Goal: Complete application form

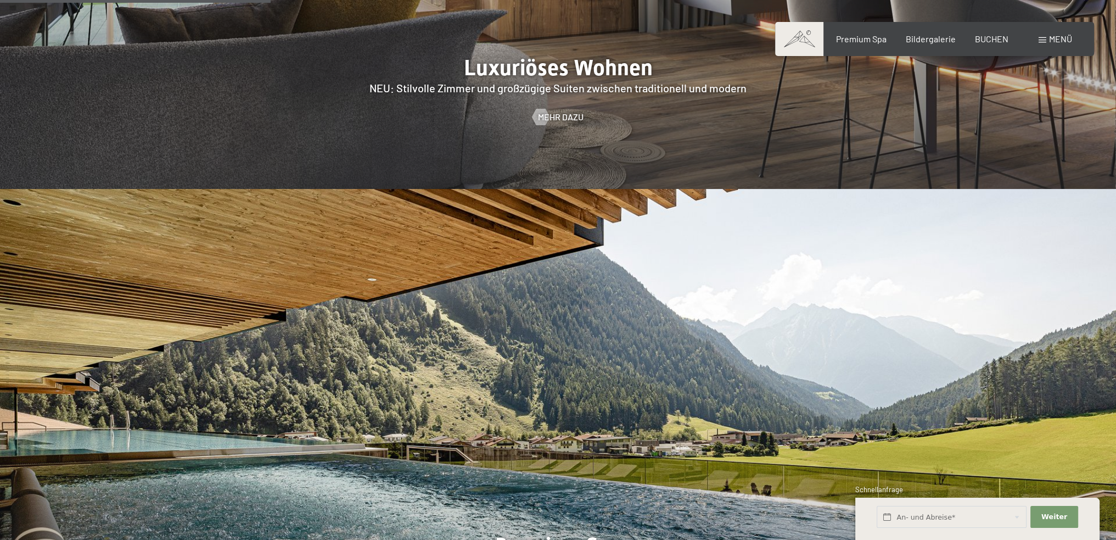
scroll to position [1537, 0]
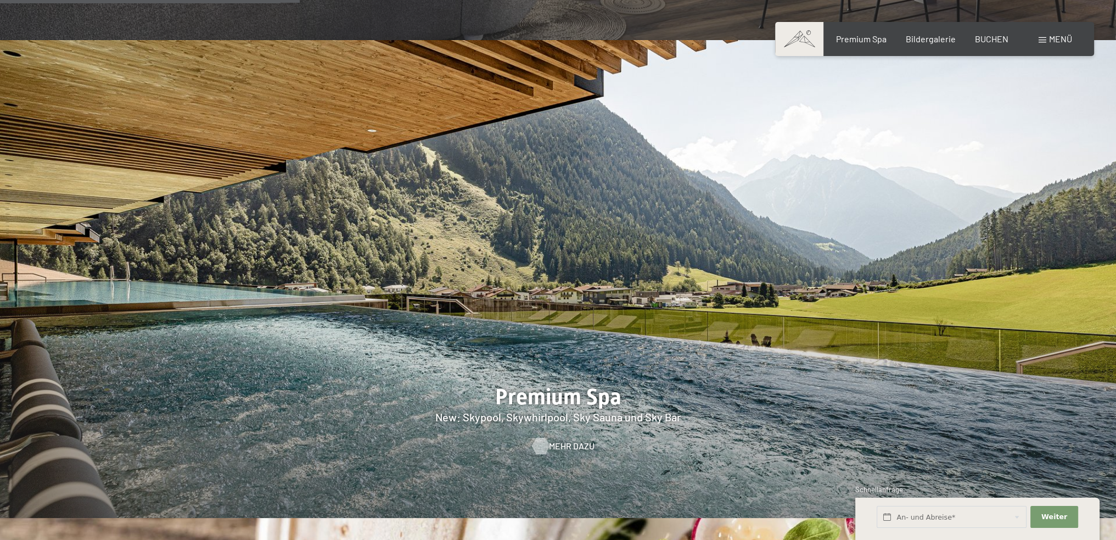
click at [541, 437] on div at bounding box center [540, 445] width 9 height 16
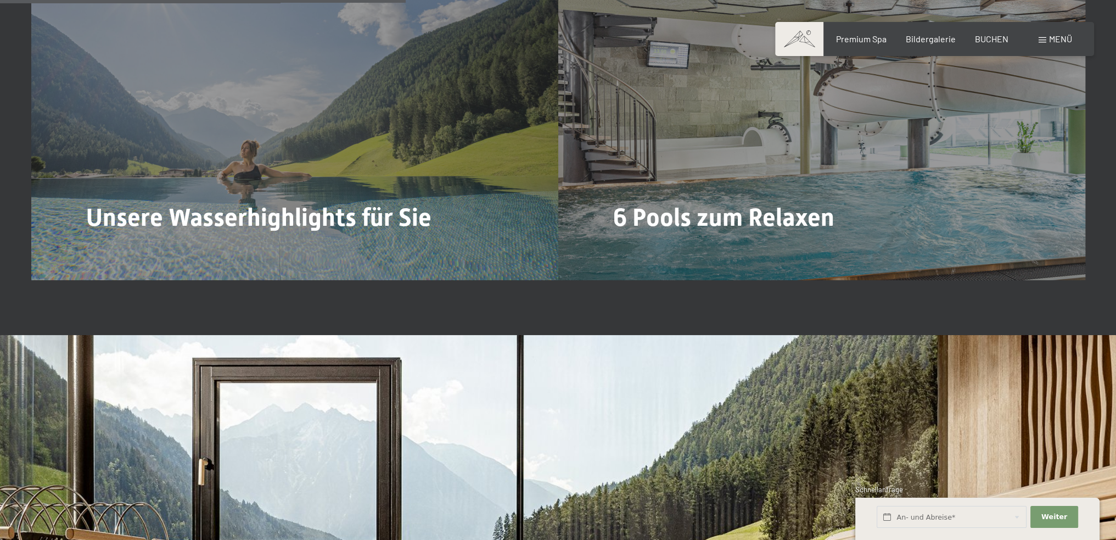
scroll to position [2909, 0]
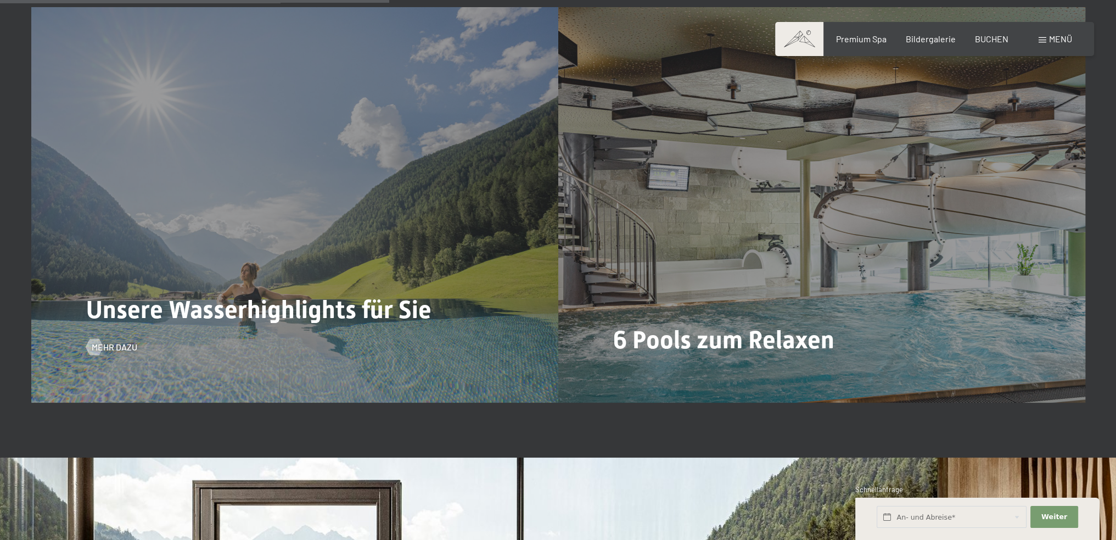
click at [453, 187] on div "Unsere Wasserhighlights für Sie Mehr dazu" at bounding box center [294, 204] width 527 height 395
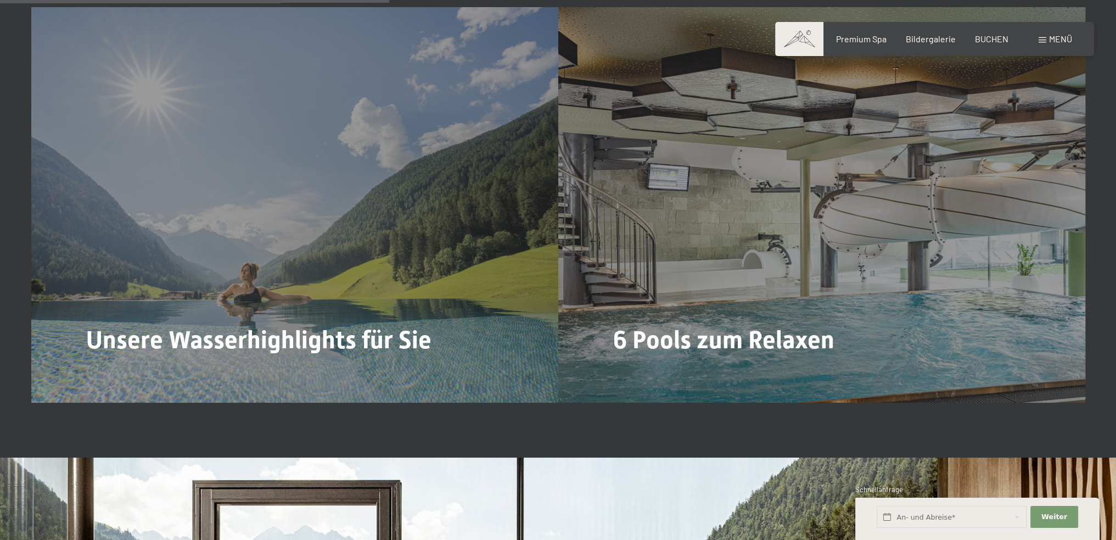
drag, startPoint x: 100, startPoint y: 345, endPoint x: 123, endPoint y: 346, distance: 23.1
click at [100, 371] on div "Mehr dazu" at bounding box center [111, 377] width 51 height 12
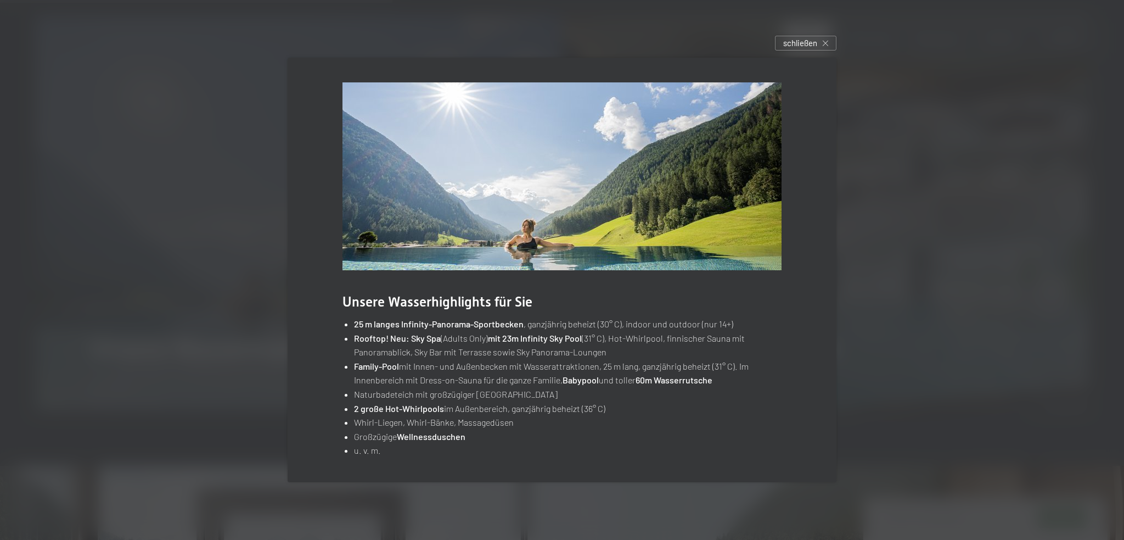
drag, startPoint x: 797, startPoint y: 46, endPoint x: 794, endPoint y: 41, distance: 5.8
click at [797, 44] on span "schließen" at bounding box center [800, 43] width 34 height 12
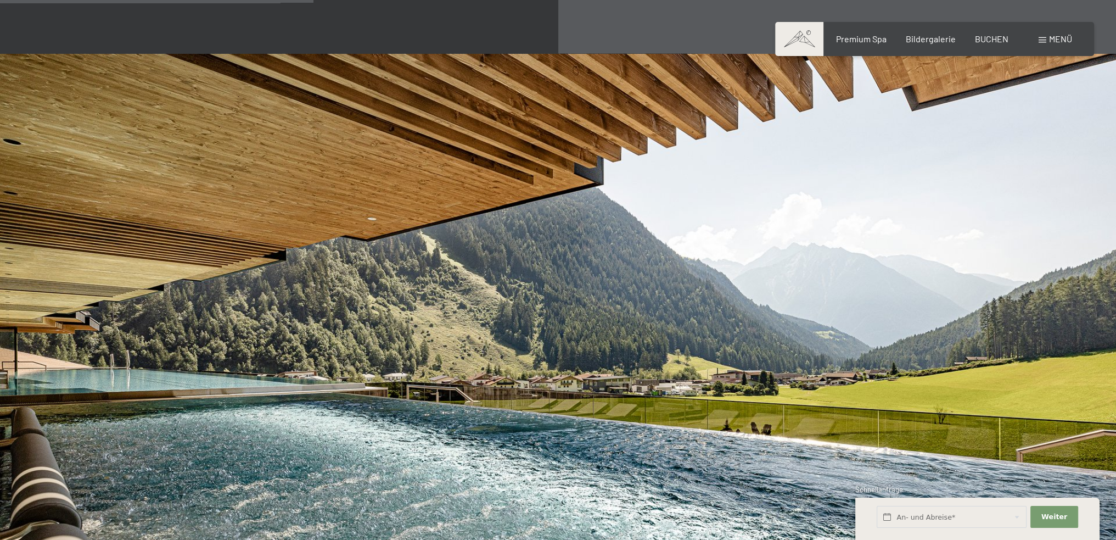
scroll to position [2031, 0]
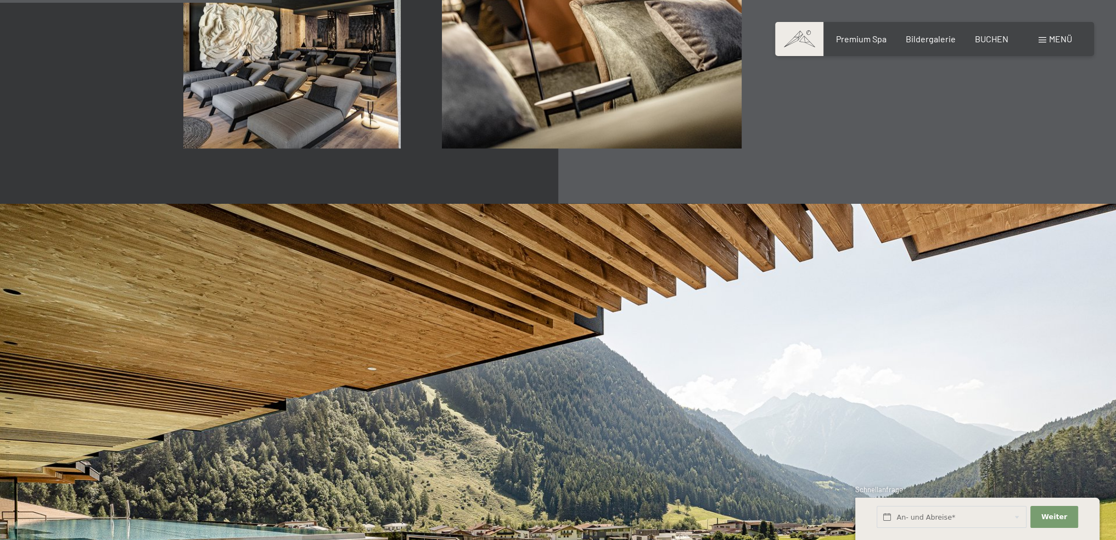
click at [952, 517] on input "text" at bounding box center [951, 516] width 150 height 23
click at [0, 0] on span "2" at bounding box center [0, 0] width 0 height 0
click span "6"
type input "Do. 02.10.2025 - Mo. 06.10.2025"
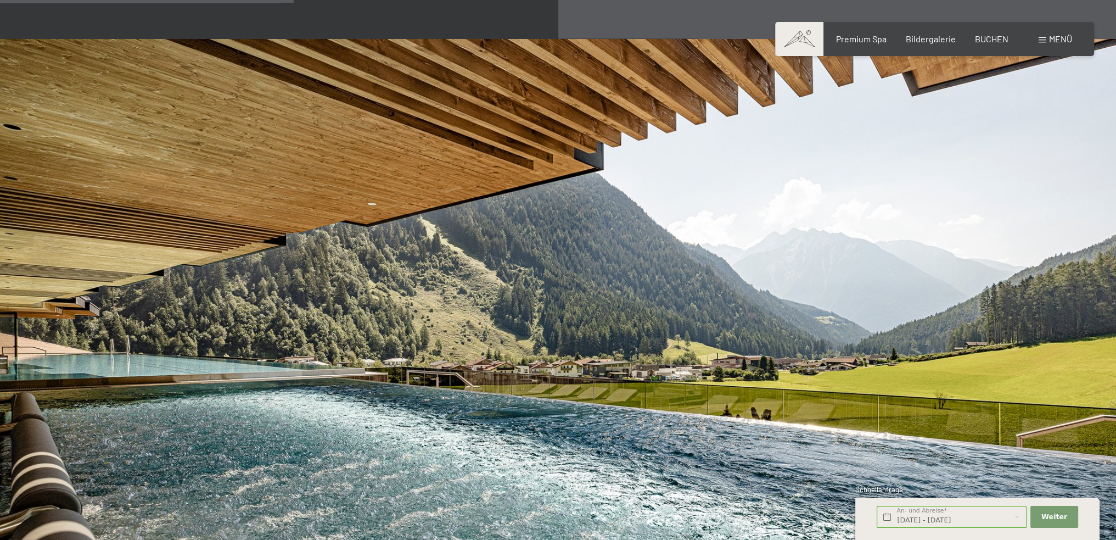
click at [885, 378] on img at bounding box center [558, 352] width 1116 height 628
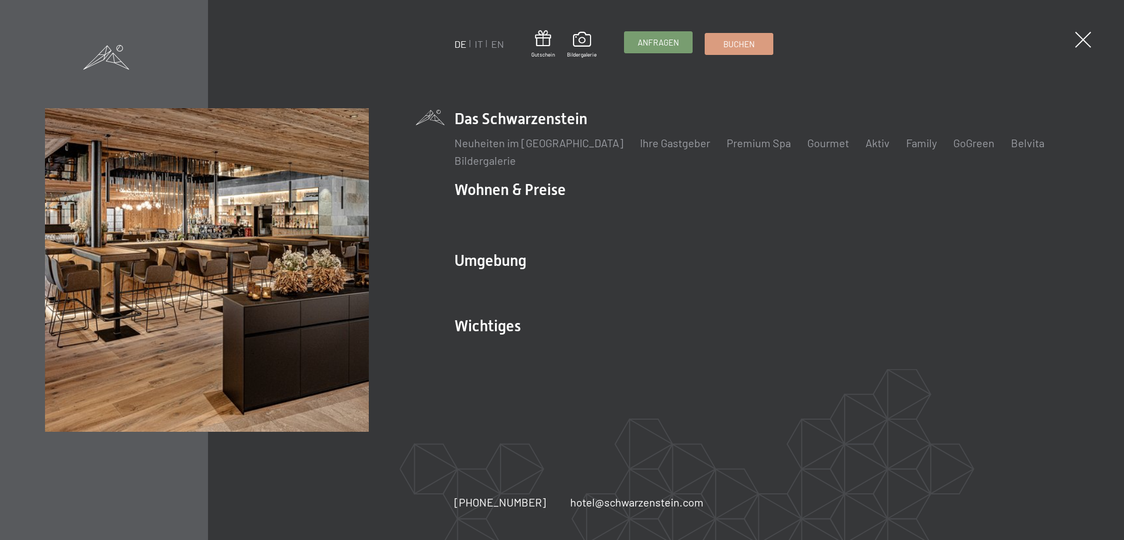
click at [665, 46] on span "Anfragen" at bounding box center [658, 43] width 41 height 12
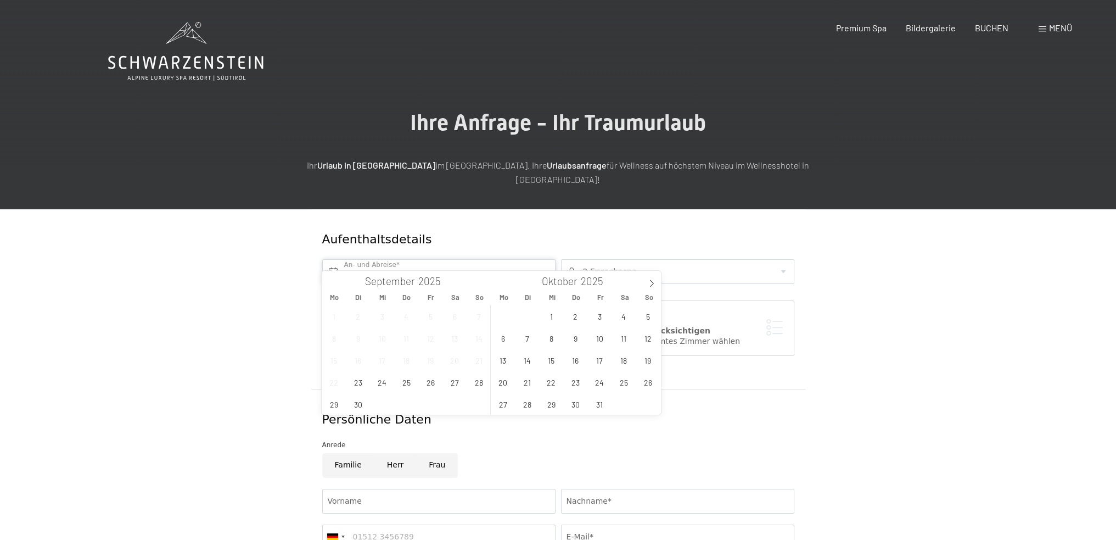
click at [367, 259] on input "text" at bounding box center [438, 271] width 233 height 25
click at [573, 313] on span "2" at bounding box center [575, 315] width 21 height 21
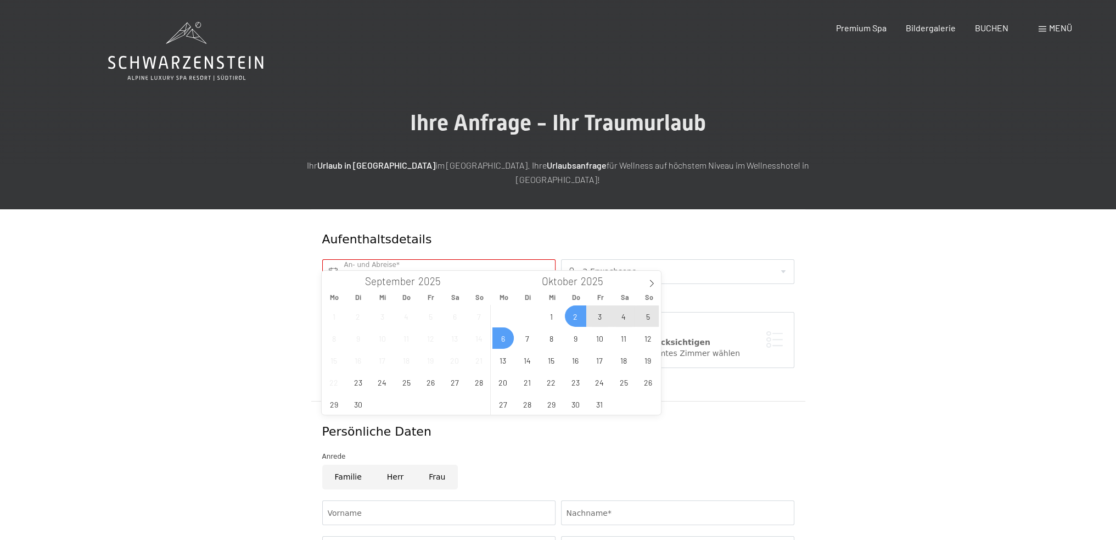
click at [499, 339] on span "6" at bounding box center [502, 337] width 21 height 21
type input "Do. 02.10.2025 - Mo. 06.10.2025"
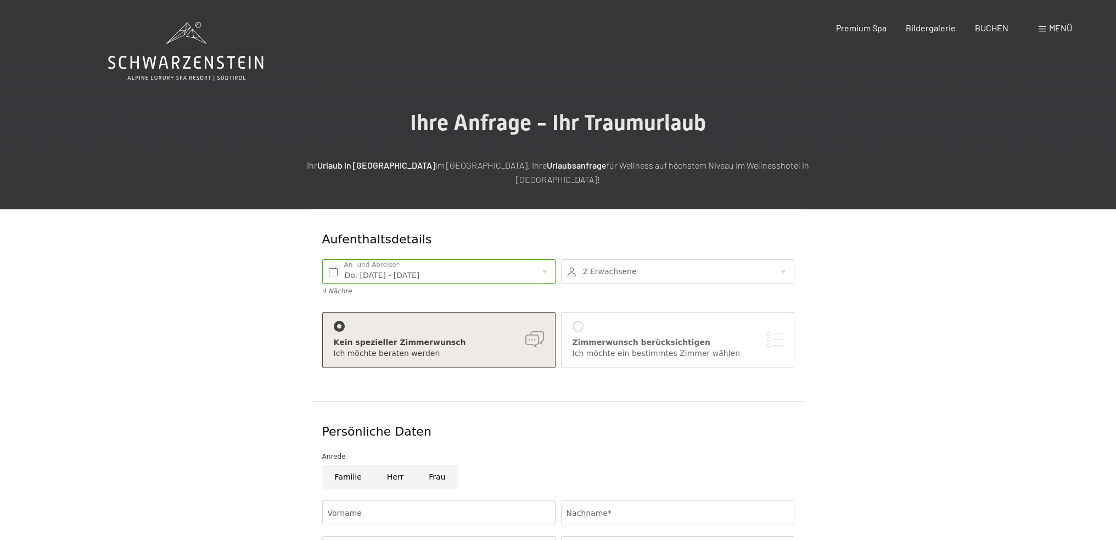
click at [495, 337] on div "Kein spezieller Zimmerwunsch" at bounding box center [439, 342] width 210 height 11
click at [429, 464] on input "Frau" at bounding box center [437, 476] width 42 height 25
radio input "true"
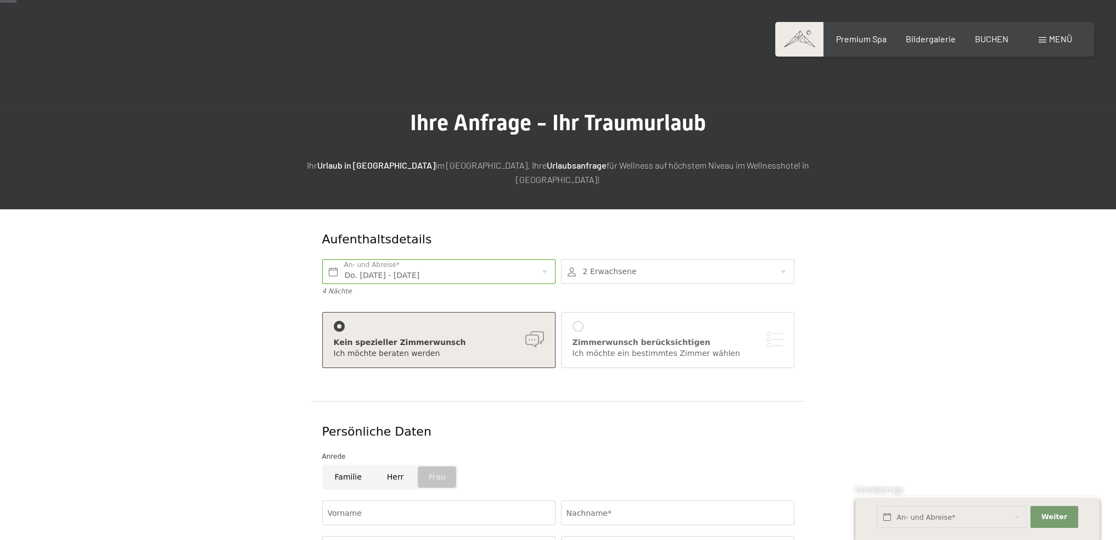
scroll to position [110, 0]
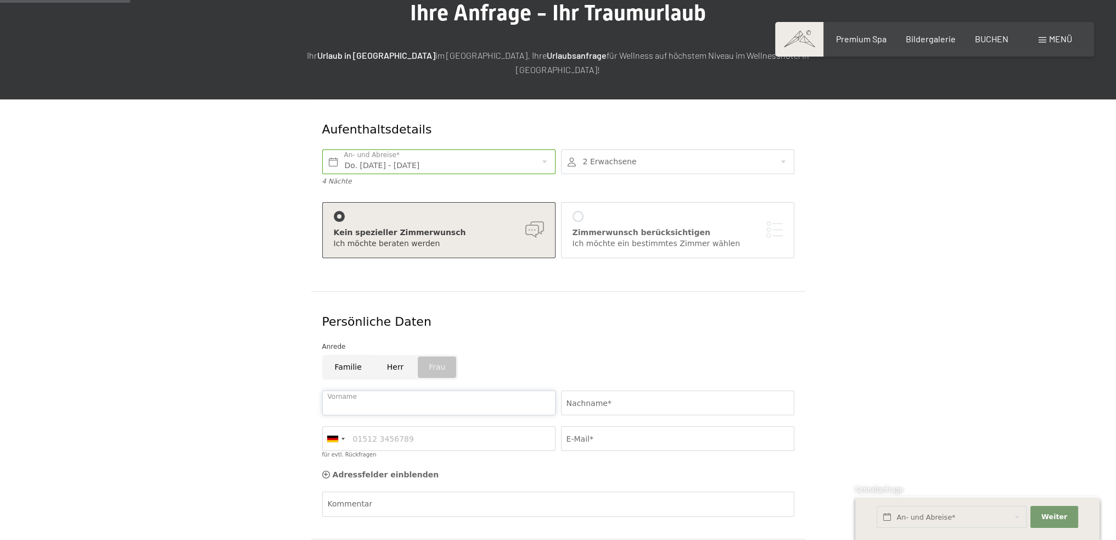
click at [357, 390] on input "Vorname" at bounding box center [438, 402] width 233 height 25
type input "Claudia"
click at [583, 390] on input "Nachname*" at bounding box center [677, 402] width 233 height 25
type input "Irlbacher"
click at [436, 434] on input "für evtl. Rückfragen" at bounding box center [438, 438] width 233 height 25
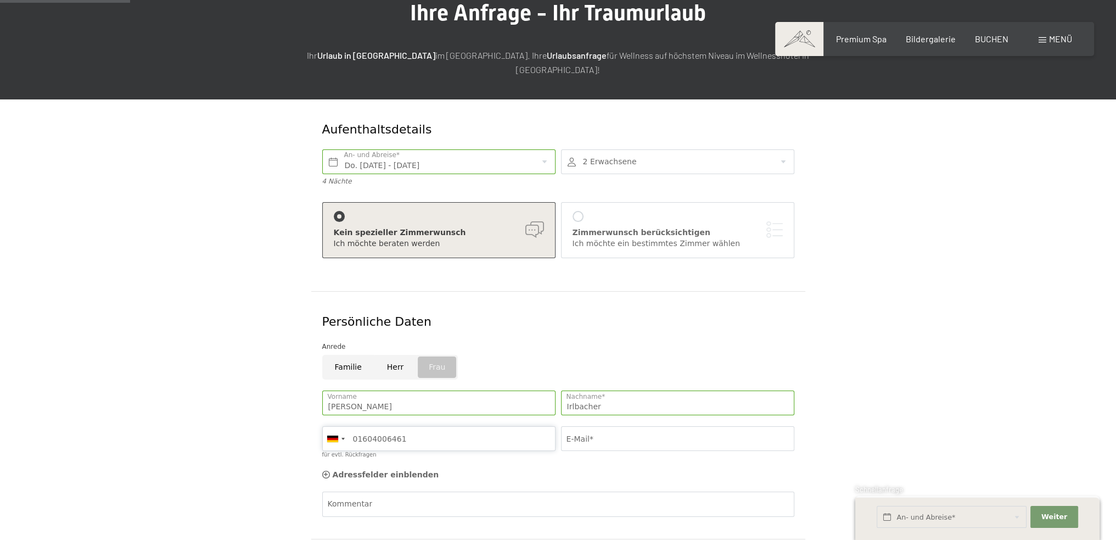
type input "01604006461"
click at [593, 426] on input "E-Mail*" at bounding box center [677, 438] width 233 height 25
type input "juergen.irlbacher@t-online.de"
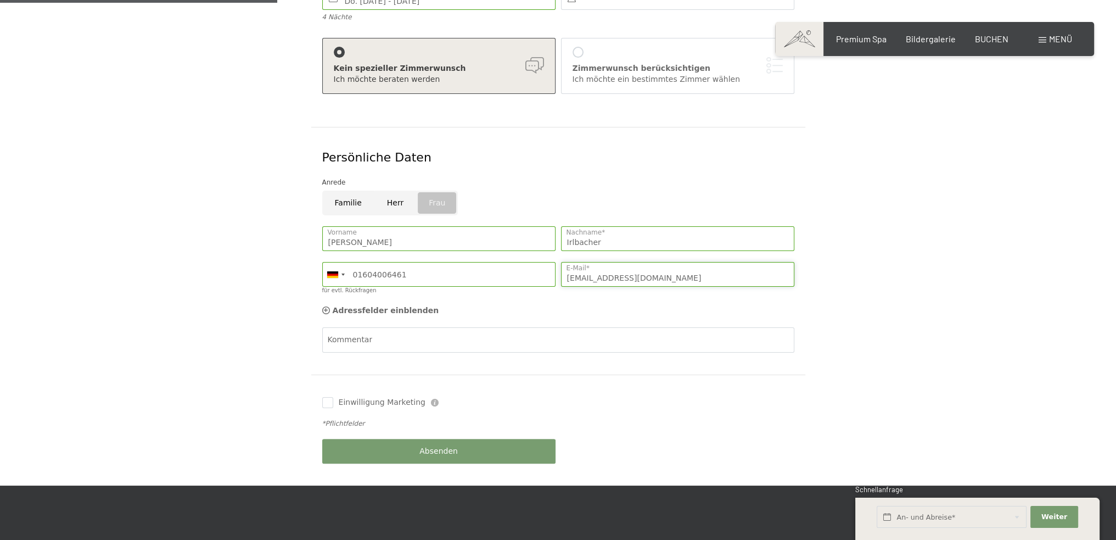
scroll to position [274, 0]
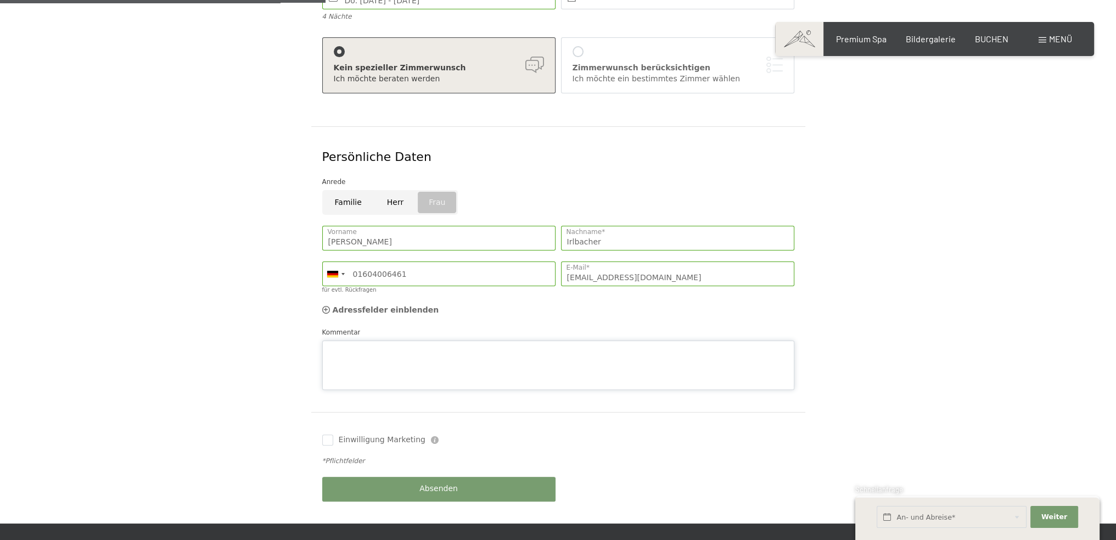
click at [370, 327] on div "Kommentar" at bounding box center [558, 358] width 472 height 63
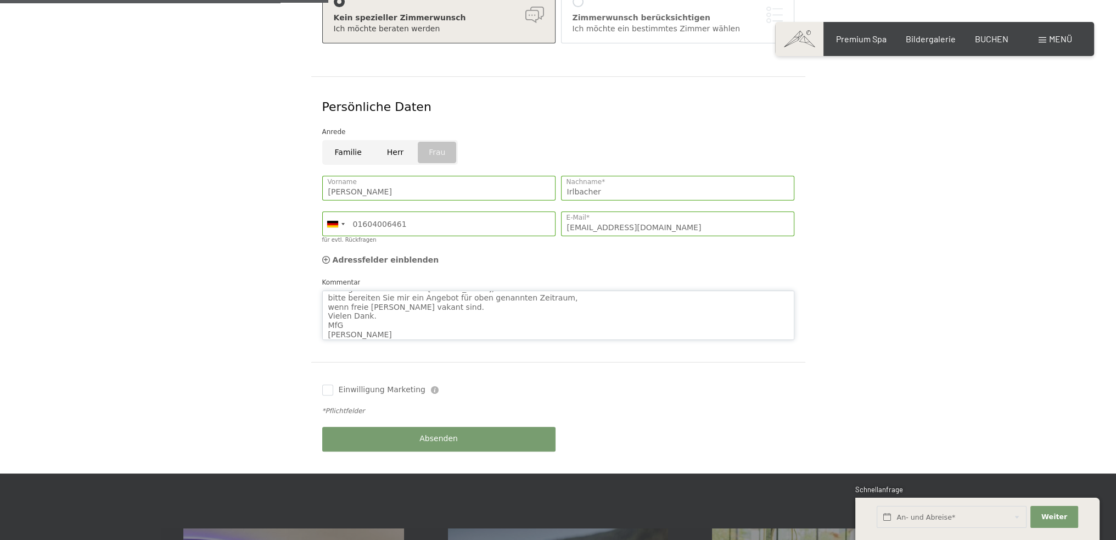
scroll to position [384, 0]
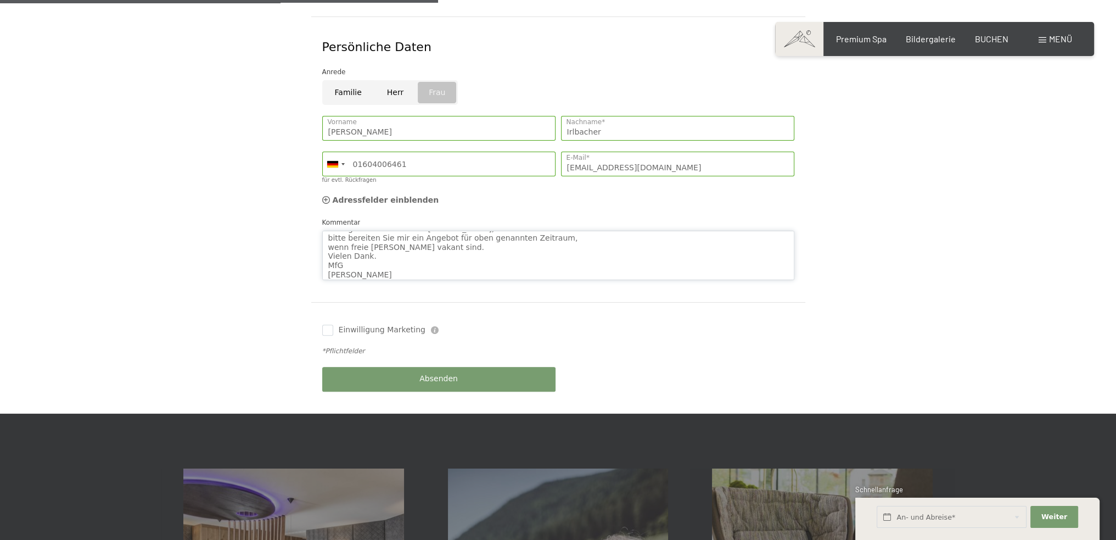
type textarea "Sehr geehrte Damen und Herren, bitte bereiten Sie mir ein Angebot für oben gena…"
click at [418, 364] on div "Absenden" at bounding box center [438, 379] width 239 height 36
click at [413, 370] on button "Absenden" at bounding box center [438, 379] width 233 height 25
